Goal: Task Accomplishment & Management: Manage account settings

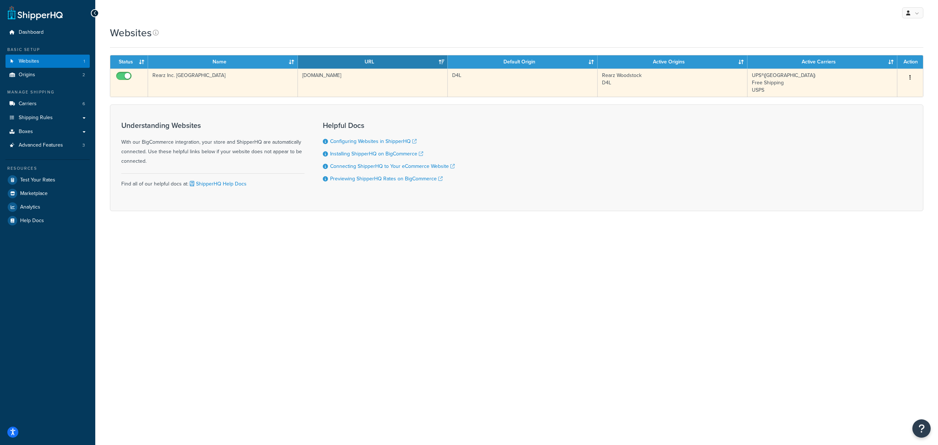
click at [367, 88] on td "[DOMAIN_NAME]" at bounding box center [373, 82] width 150 height 28
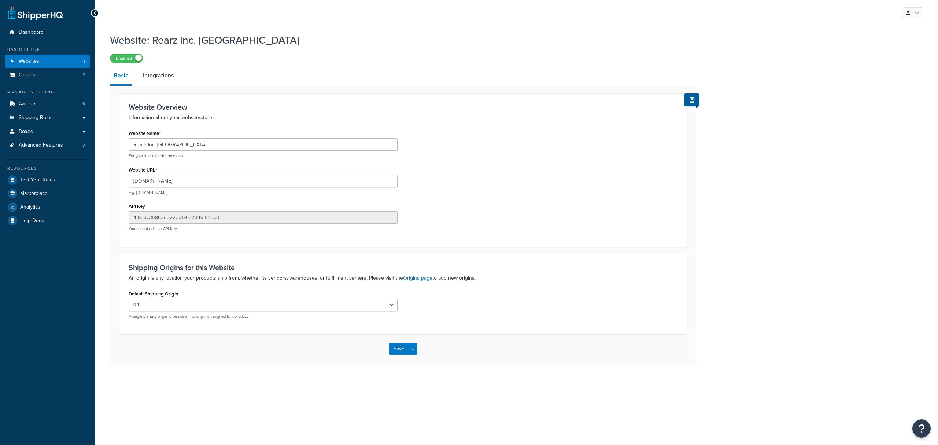
select select "168182"
click at [145, 182] on input "[DOMAIN_NAME]" at bounding box center [263, 181] width 269 height 12
type input "[DOMAIN_NAME]"
click at [397, 352] on button "Save" at bounding box center [399, 349] width 20 height 12
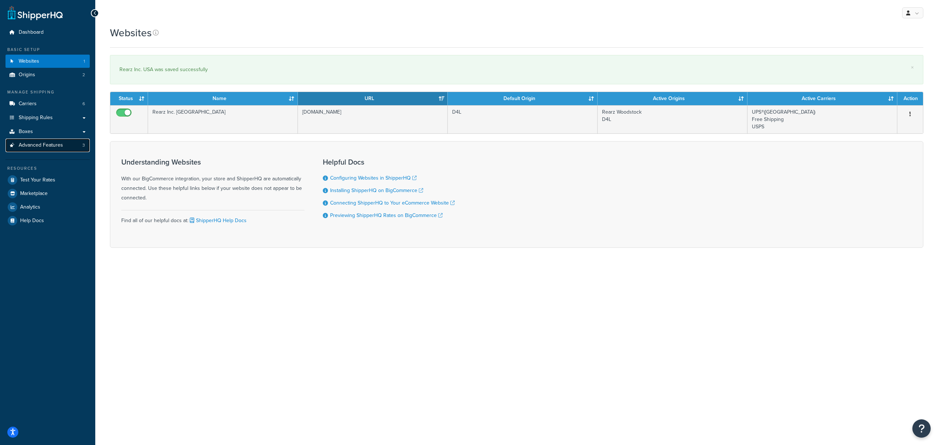
click at [57, 147] on span "Advanced Features" at bounding box center [41, 145] width 44 height 6
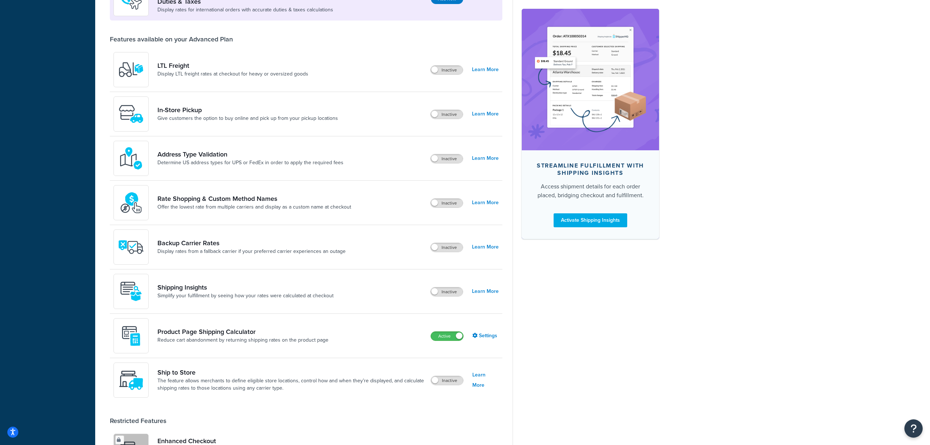
scroll to position [244, 0]
